Goal: Communication & Community: Answer question/provide support

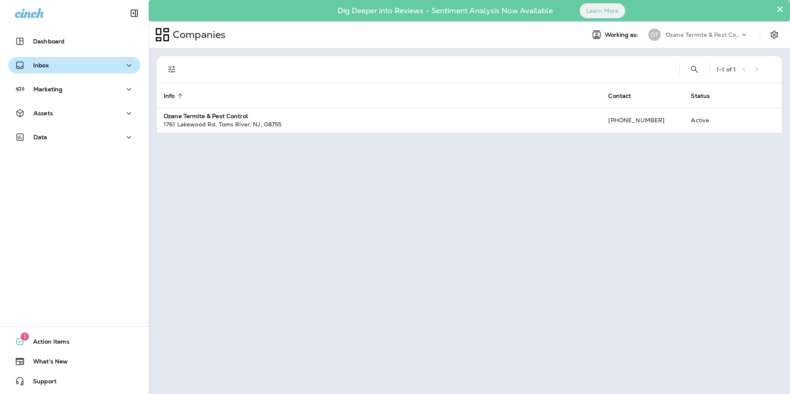
click at [59, 64] on div "Inbox" at bounding box center [74, 65] width 119 height 10
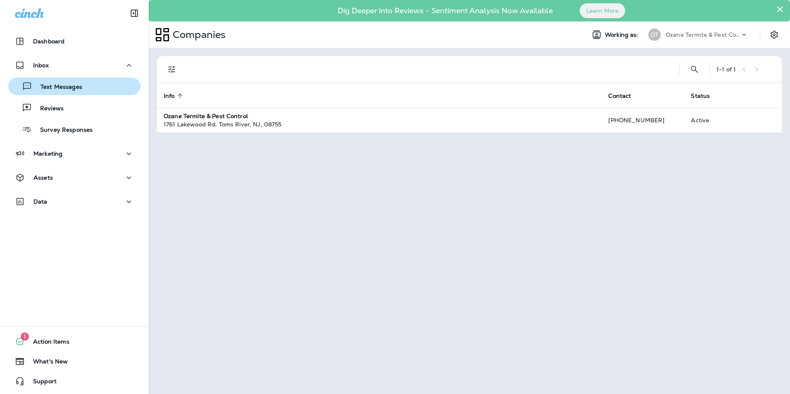
click at [54, 90] on p "Text Messages" at bounding box center [57, 87] width 50 height 8
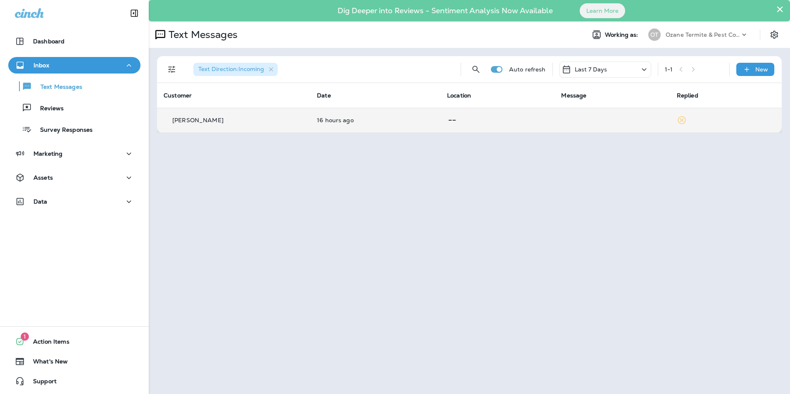
click at [485, 121] on p at bounding box center [497, 120] width 101 height 10
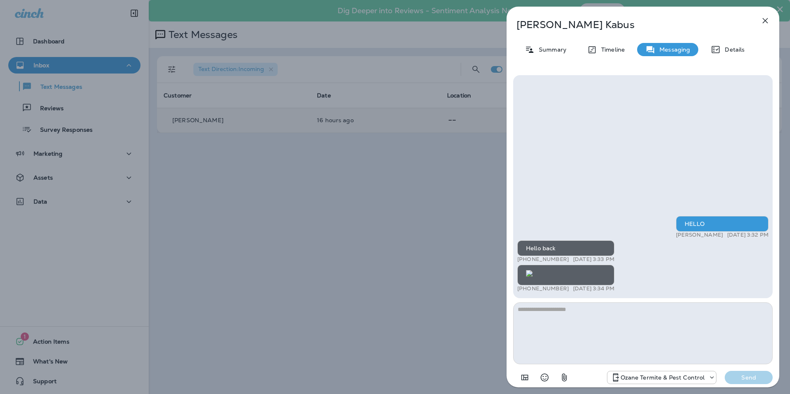
scroll to position [0, 0]
click at [763, 21] on icon "button" at bounding box center [765, 21] width 10 height 10
